Goal: Information Seeking & Learning: Learn about a topic

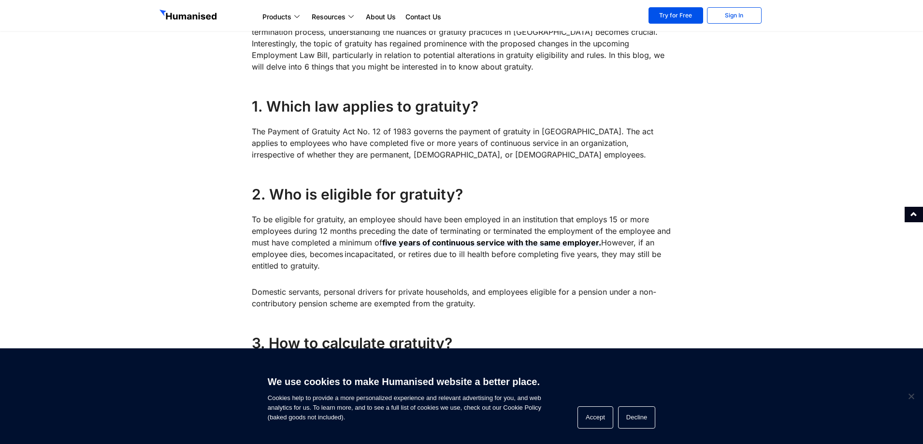
scroll to position [435, 0]
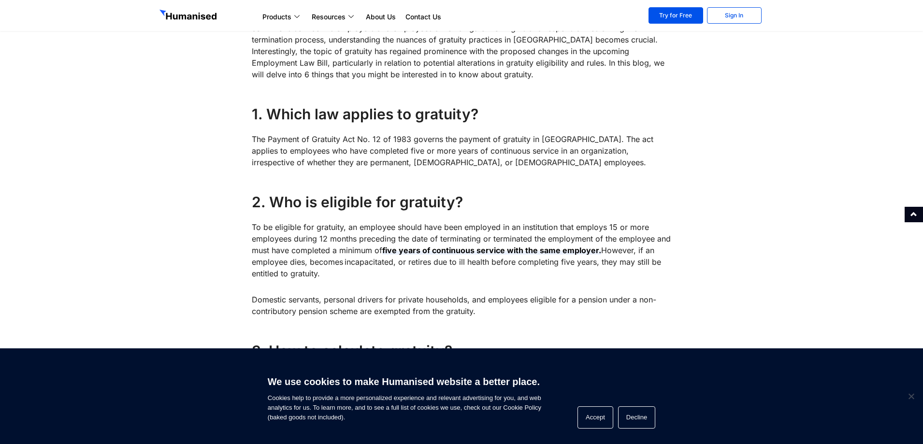
click at [626, 194] on h4 "2. Who is eligible for gratuity?" at bounding box center [462, 201] width 420 height 19
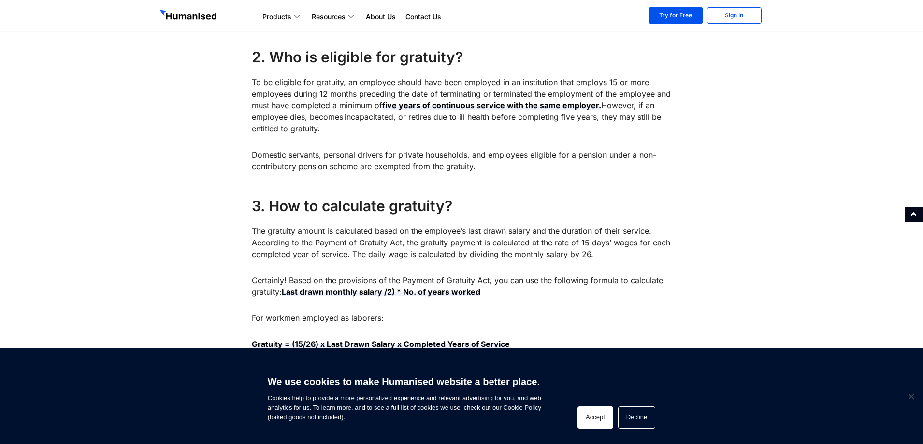
click at [599, 419] on button "Accept" at bounding box center [595, 417] width 36 height 22
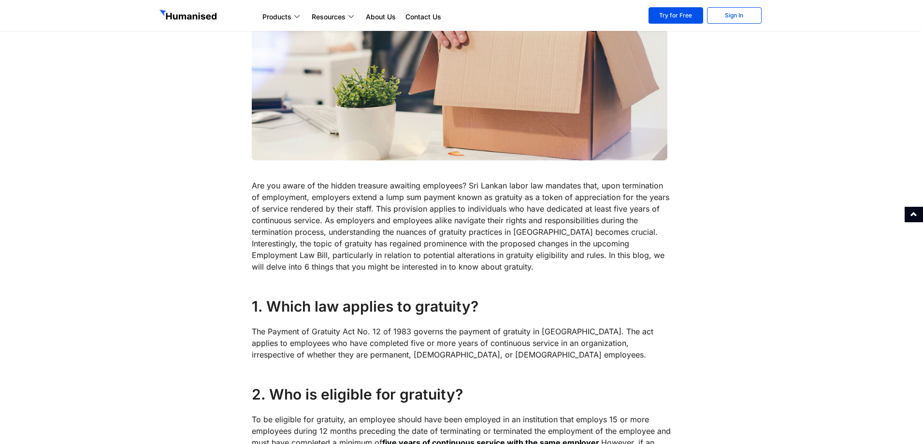
scroll to position [242, 0]
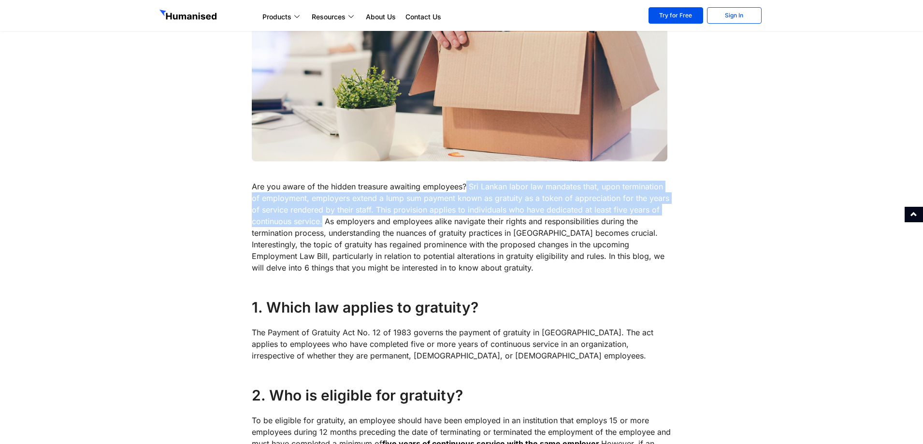
drag, startPoint x: 467, startPoint y: 186, endPoint x: 324, endPoint y: 222, distance: 147.4
click at [324, 222] on p "Are you aware of the hidden treasure awaiting employees? Sri Lankan labor law m…" at bounding box center [462, 227] width 420 height 93
copy p "Sri Lankan labor law mandates that, upon termination of employment, employers e…"
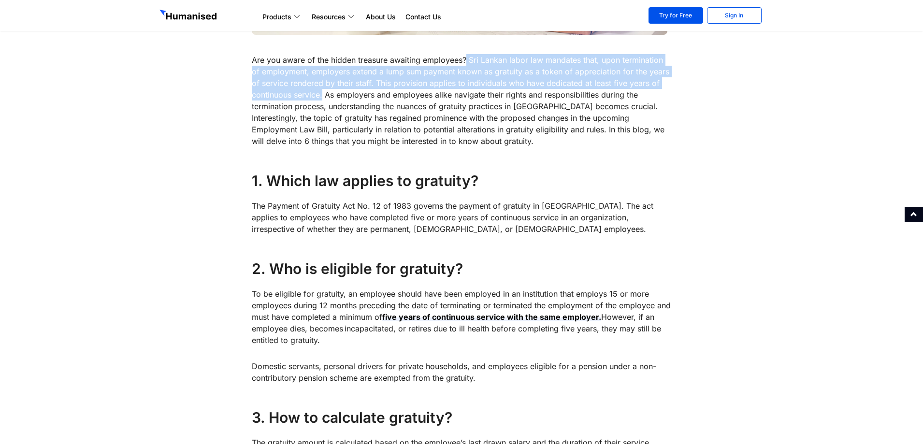
scroll to position [483, 0]
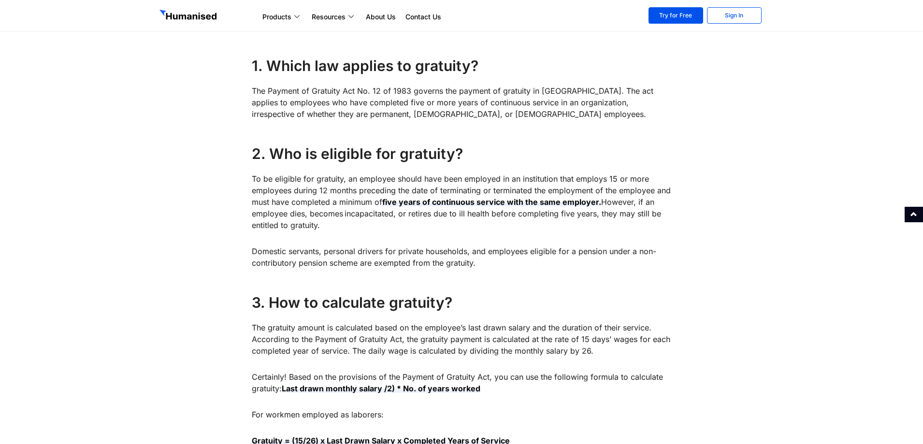
click at [257, 94] on p "The Payment of Gratuity Act No. 12 of 1983 governs the payment of gratuity in […" at bounding box center [462, 102] width 420 height 35
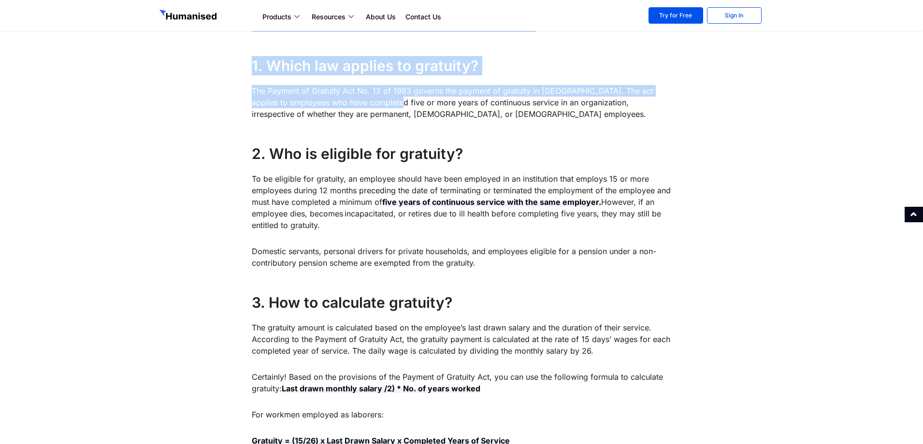
drag, startPoint x: 244, startPoint y: 91, endPoint x: 391, endPoint y: 108, distance: 147.8
click at [391, 108] on p "The Payment of Gratuity Act No. 12 of 1983 governs the payment of gratuity in […" at bounding box center [462, 102] width 420 height 35
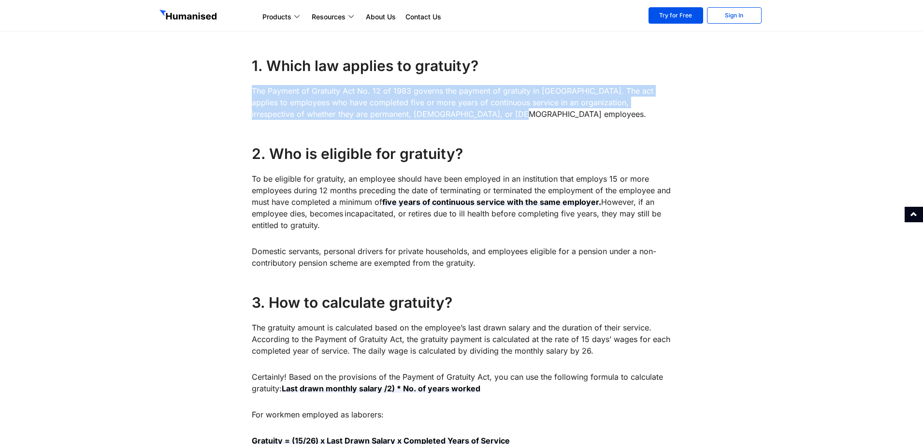
drag, startPoint x: 253, startPoint y: 90, endPoint x: 488, endPoint y: 118, distance: 236.9
click at [488, 118] on p "The Payment of Gratuity Act No. 12 of 1983 governs the payment of gratuity in […" at bounding box center [462, 102] width 420 height 35
copy p "The Payment of Gratuity Act No. 12 of 1983 governs the payment of gratuity in […"
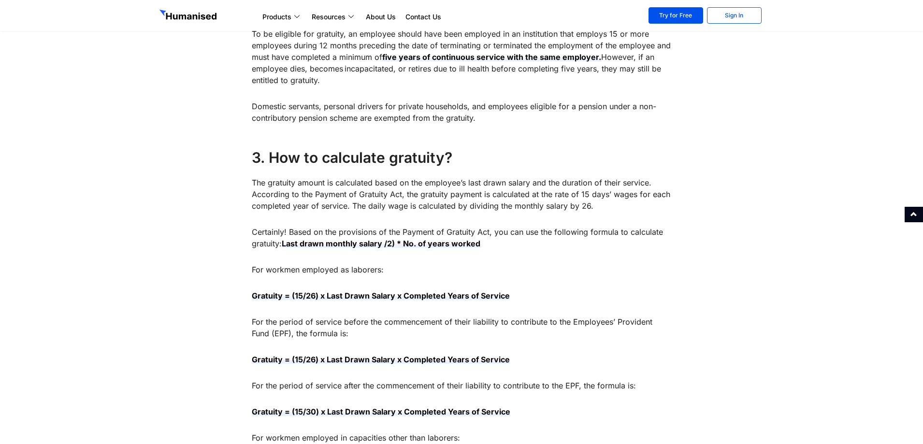
click at [299, 119] on p "Domestic servants, personal drivers for private households, and employees eligi…" at bounding box center [462, 111] width 420 height 23
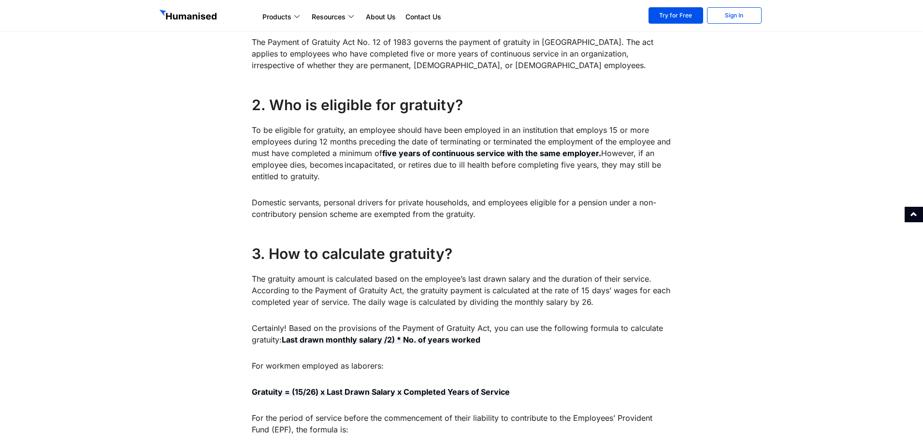
scroll to position [531, 0]
click at [295, 129] on p "To be eligible for gratuity, an employee should have been employed in an instit…" at bounding box center [462, 154] width 420 height 58
drag, startPoint x: 253, startPoint y: 130, endPoint x: 479, endPoint y: 215, distance: 241.8
copy div "To be eligible for gratuity, an employee should have been employed in an instit…"
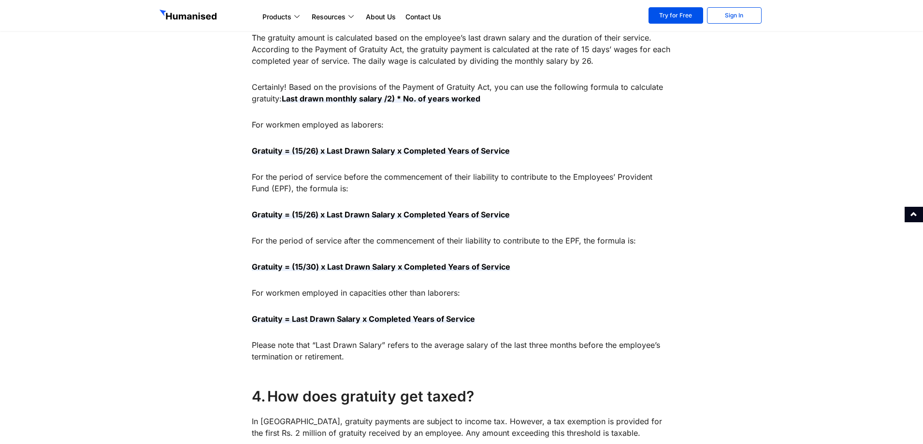
click at [278, 140] on div "Are you aware of the hidden treasure awaiting employees? Sri Lankan labor law m…" at bounding box center [462, 321] width 420 height 1344
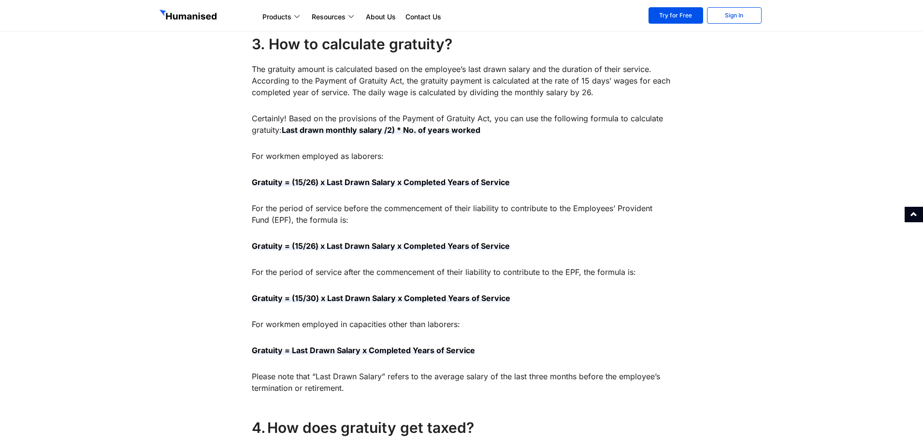
scroll to position [725, 0]
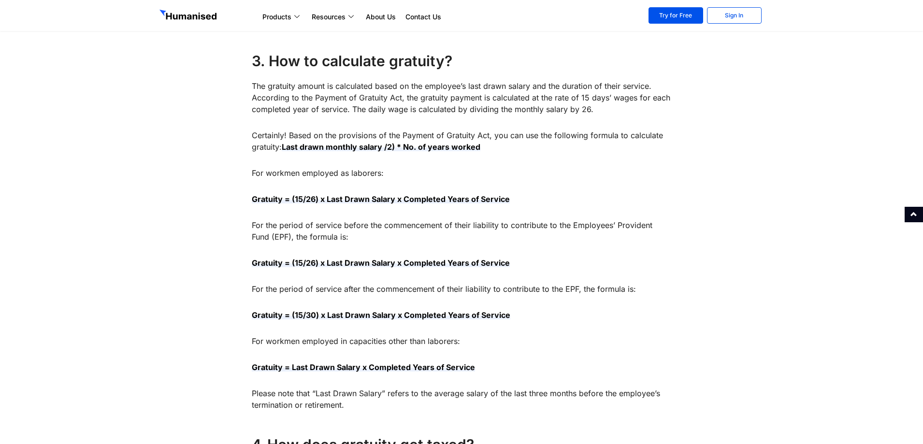
click at [257, 93] on p "The gratuity amount is calculated based on the employee’s last drawn salary and…" at bounding box center [462, 97] width 420 height 35
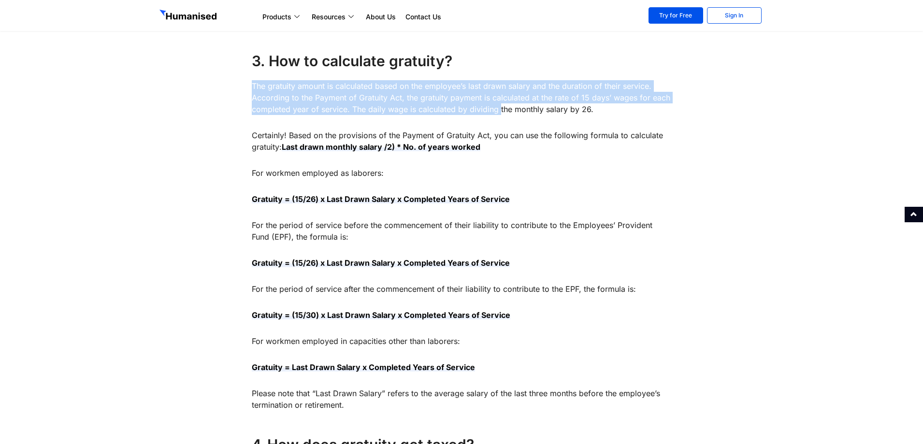
drag, startPoint x: 251, startPoint y: 85, endPoint x: 499, endPoint y: 108, distance: 248.9
click at [499, 108] on div "Are you aware of the hidden treasure awaiting employees? Sri Lankan labor law m…" at bounding box center [461, 377] width 429 height 1368
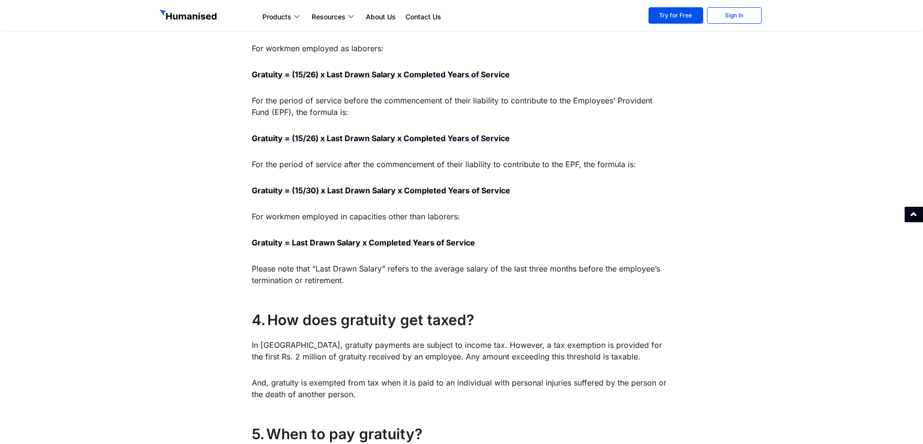
scroll to position [773, 0]
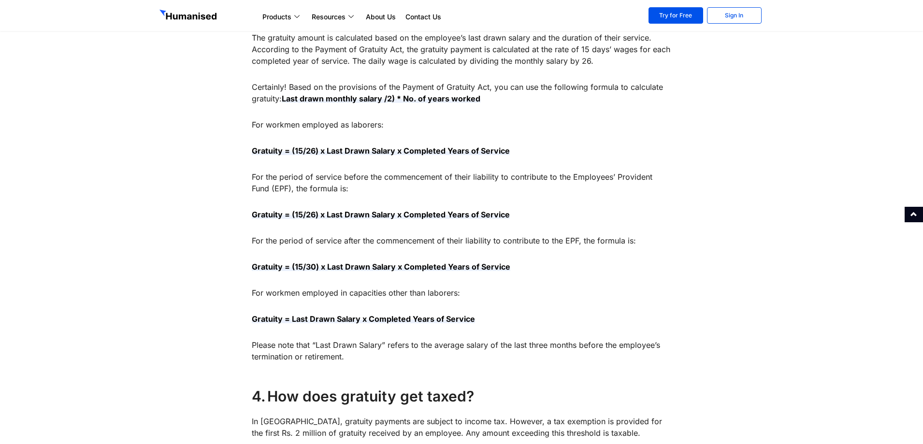
click at [350, 71] on div "Are you aware of the hidden treasure awaiting employees? Sri Lankan labor law m…" at bounding box center [462, 321] width 420 height 1344
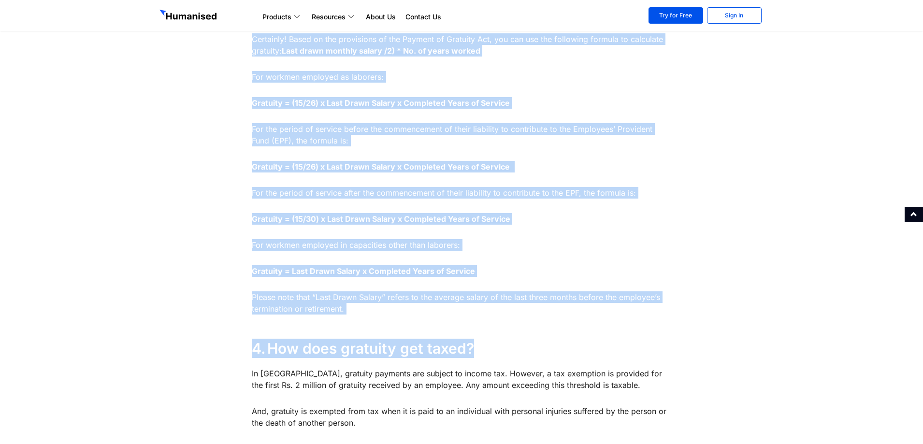
scroll to position [821, 0]
drag, startPoint x: 252, startPoint y: 130, endPoint x: 380, endPoint y: 307, distance: 218.0
click at [380, 307] on div "Are you aware of the hidden treasure awaiting employees? Sri Lankan labor law m…" at bounding box center [462, 273] width 420 height 1344
copy div "Lor ipsumdol sitame co adipiscing elits do eiu temporin’u labo etdol magnaa eni…"
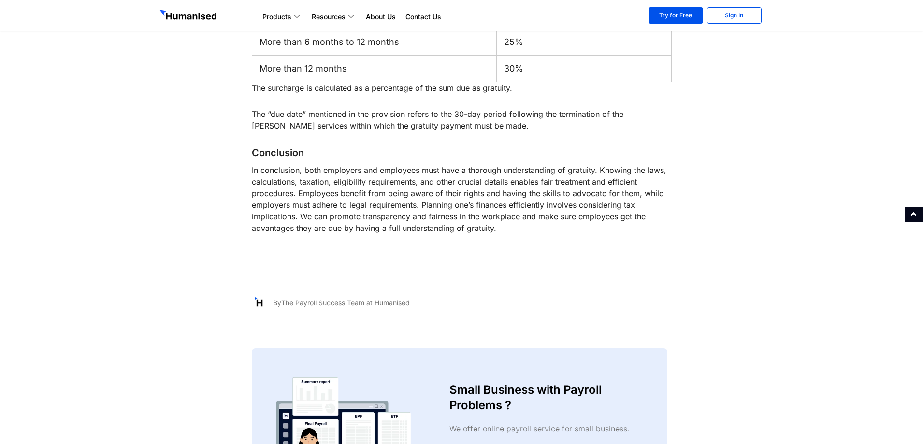
scroll to position [1313, 0]
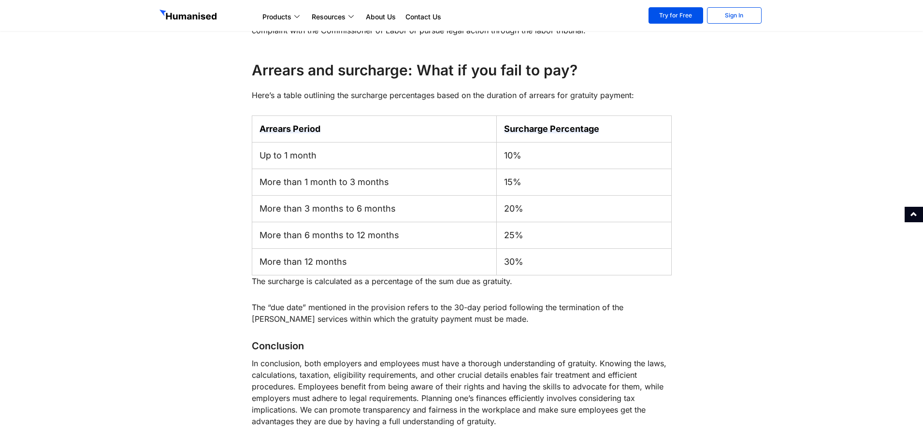
click at [297, 282] on p "The surcharge is calculated as a percentage of the sum due as gratuity." at bounding box center [462, 281] width 420 height 12
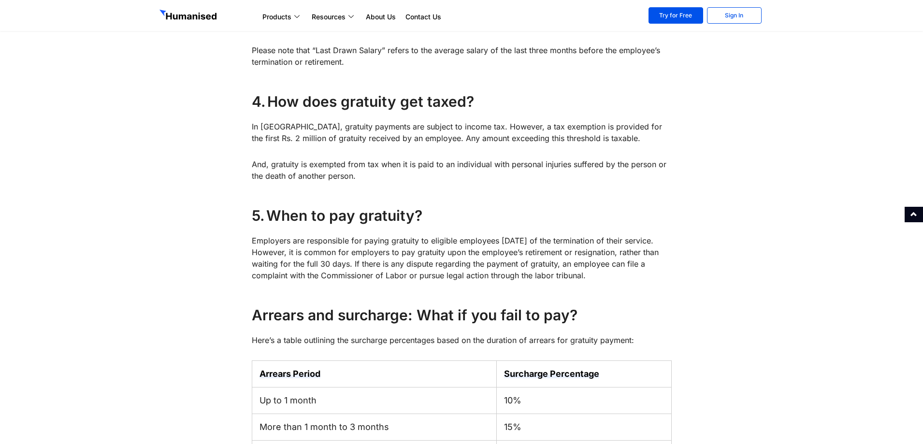
scroll to position [1071, 0]
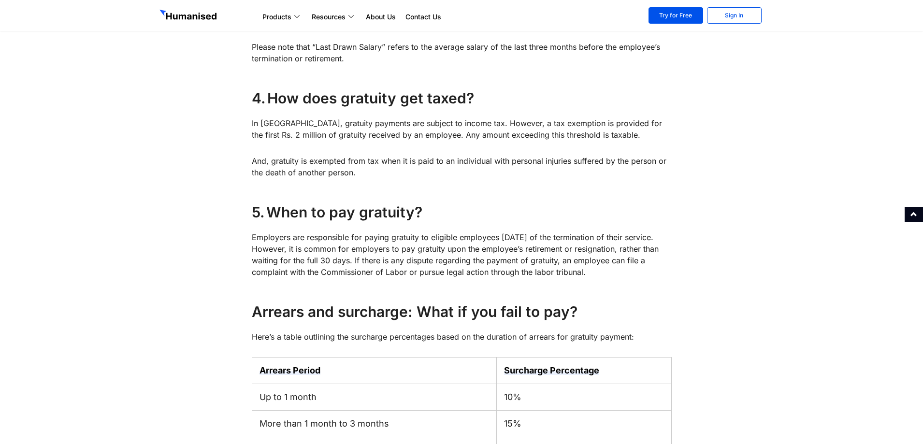
drag, startPoint x: 251, startPoint y: 237, endPoint x: 566, endPoint y: 263, distance: 316.5
click at [613, 267] on div "Are you aware of the hidden treasure awaiting employees? Sri Lankan labor law m…" at bounding box center [461, 30] width 429 height 1368
copy p "Employers are responsible for paying gratuity to eligible employees [DATE] of t…"
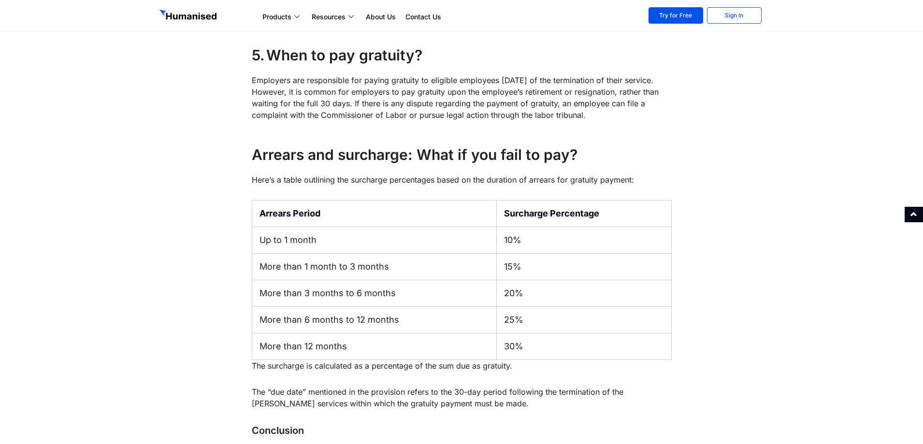
scroll to position [1313, 0]
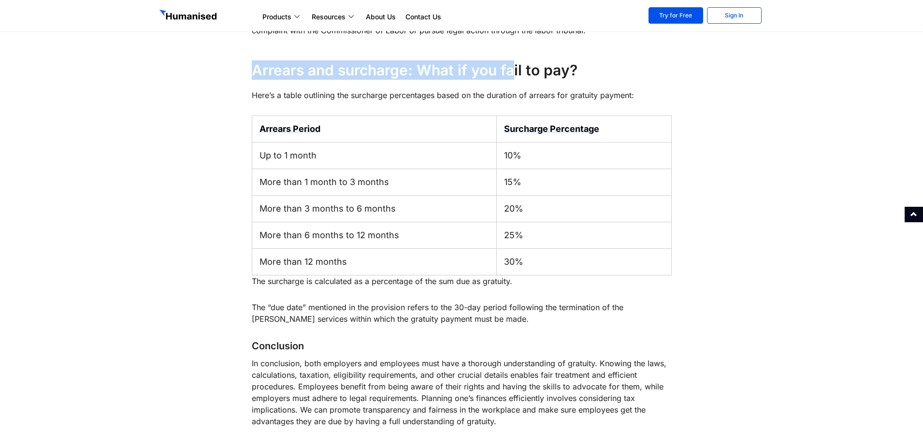
drag, startPoint x: 248, startPoint y: 70, endPoint x: 515, endPoint y: 74, distance: 267.2
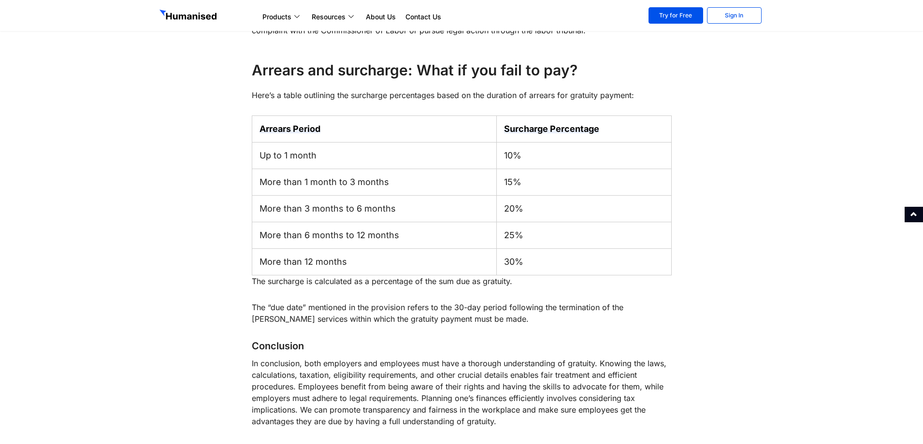
drag, startPoint x: 250, startPoint y: 92, endPoint x: 532, endPoint y: 154, distance: 289.3
click at [499, 205] on td "20%" at bounding box center [584, 209] width 174 height 27
